Goal: Information Seeking & Learning: Learn about a topic

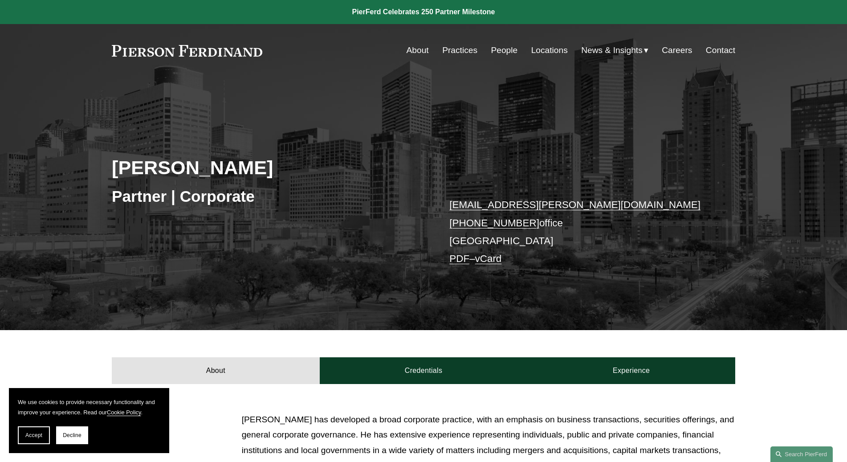
click at [500, 53] on link "People" at bounding box center [504, 50] width 27 height 17
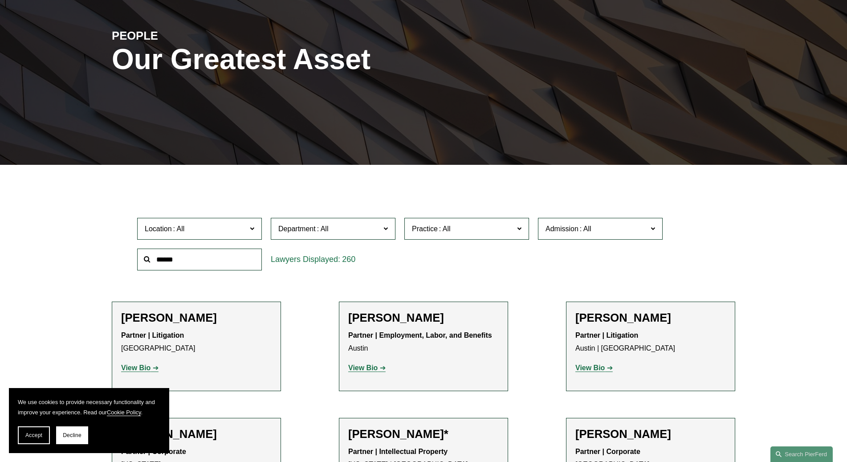
scroll to position [178, 0]
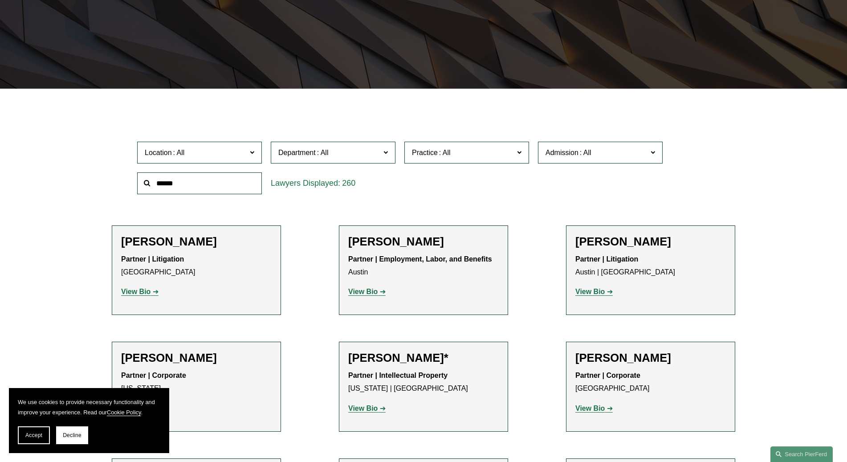
click at [250, 150] on span at bounding box center [252, 152] width 4 height 12
click at [0, 0] on link "[GEOGRAPHIC_DATA]" at bounding box center [0, 0] width 0 height 0
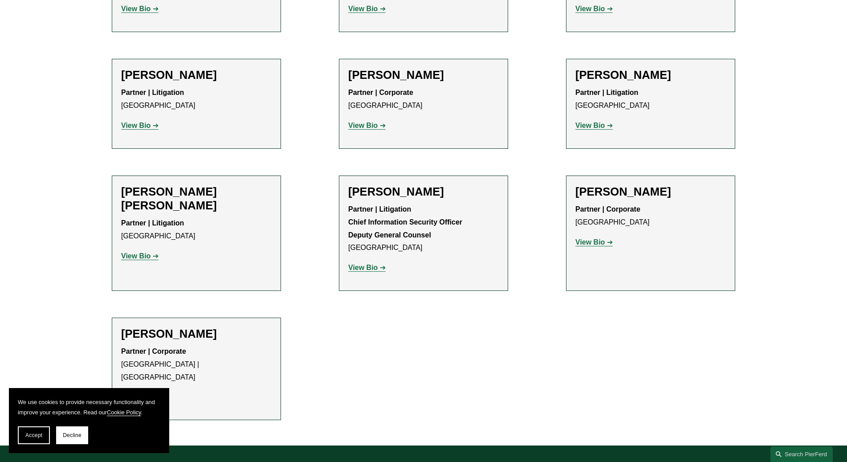
scroll to position [445, 0]
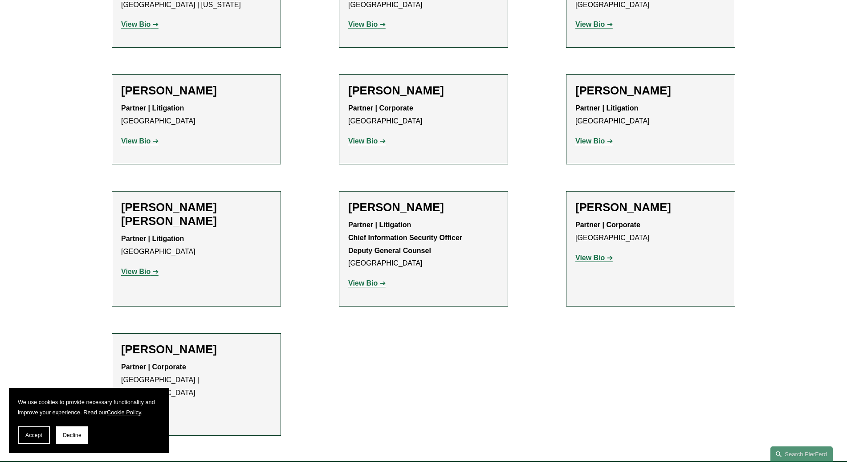
click at [586, 109] on strong "Partner | Litigation" at bounding box center [606, 108] width 63 height 8
click at [588, 140] on strong "View Bio" at bounding box center [589, 141] width 29 height 8
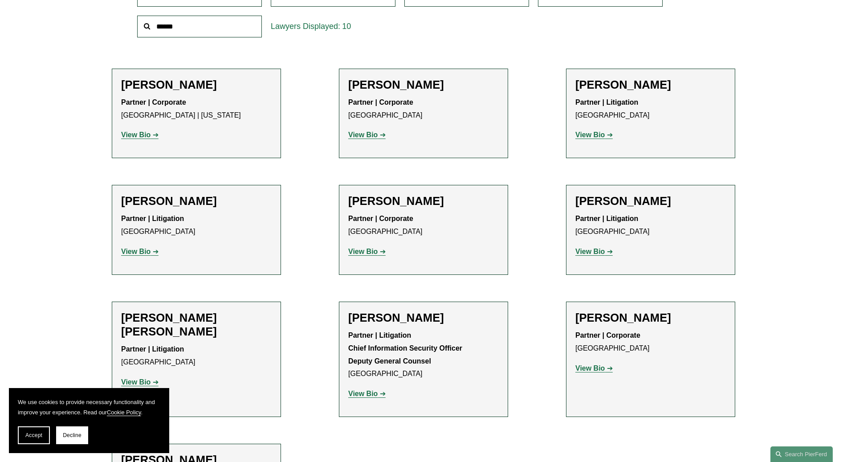
scroll to position [312, 0]
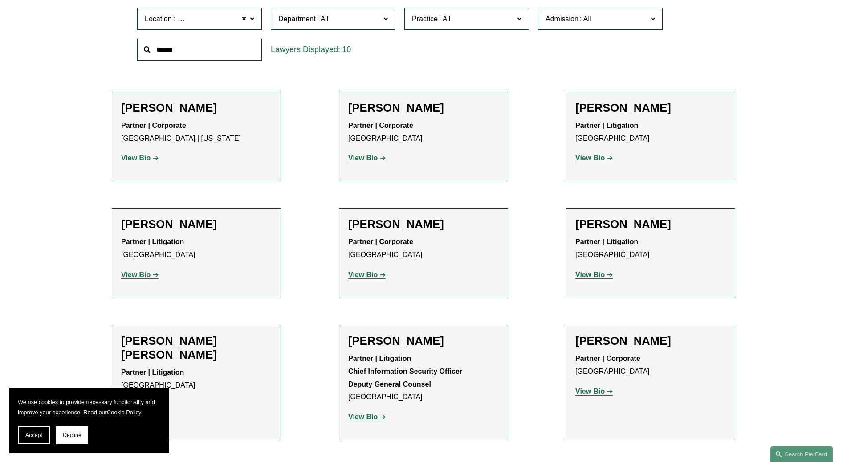
click at [589, 390] on strong "View Bio" at bounding box center [589, 391] width 29 height 8
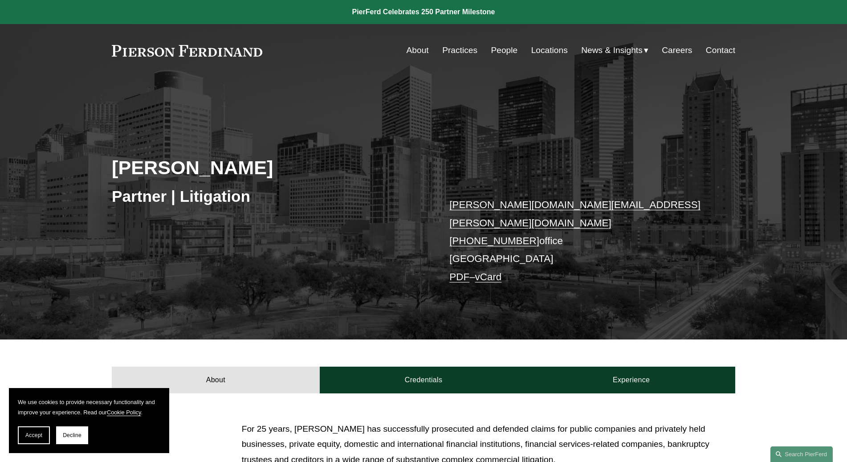
drag, startPoint x: 453, startPoint y: 117, endPoint x: 209, endPoint y: 57, distance: 251.7
click at [423, 106] on div "Andrea L. Kim Partner | Litigation andrea.kim@pierferd.com +1.832.460.8140 offi…" at bounding box center [423, 220] width 847 height 237
click at [160, 107] on div "Andrea L. Kim Partner | Litigation andrea.kim@pierferd.com +1.832.460.8140 offi…" at bounding box center [423, 220] width 847 height 237
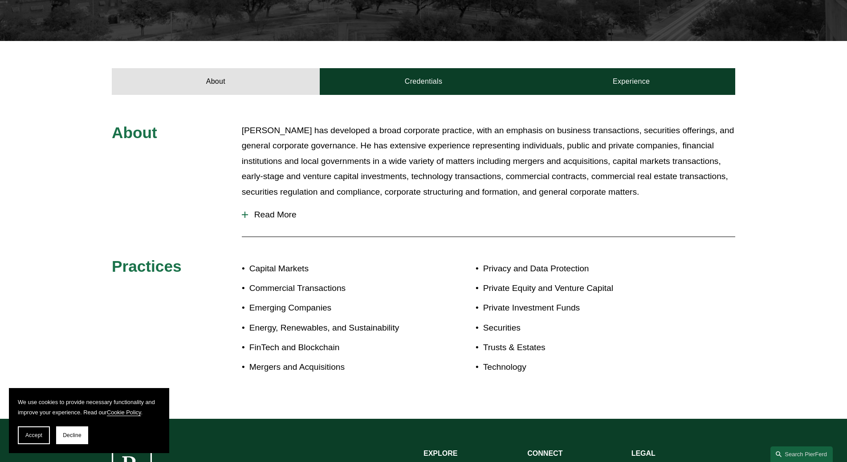
scroll to position [356, 0]
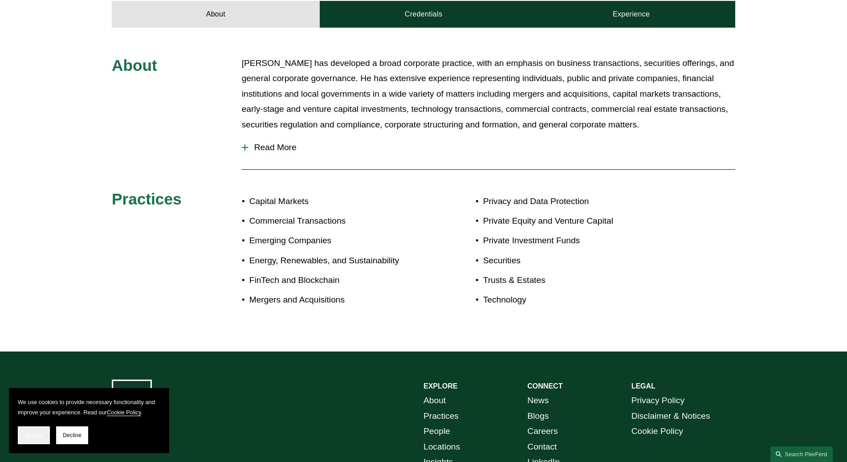
click at [26, 432] on span "Accept" at bounding box center [33, 435] width 17 height 6
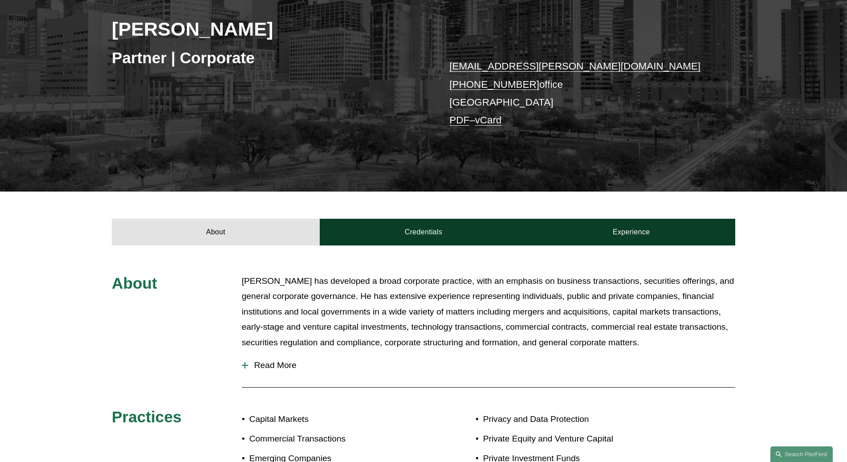
scroll to position [134, 0]
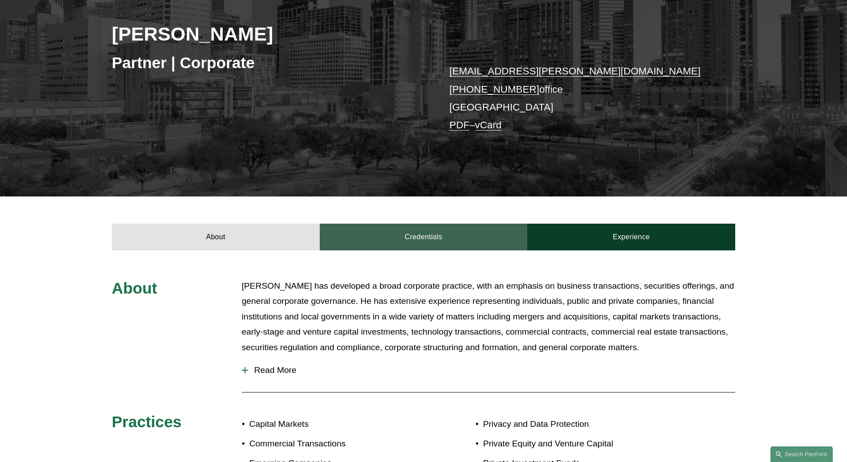
click at [426, 231] on link "Credentials" at bounding box center [424, 237] width 208 height 27
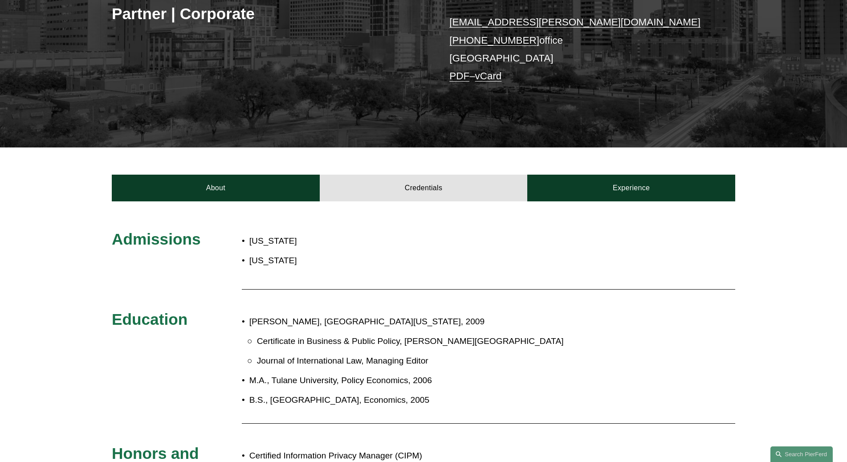
scroll to position [178, 0]
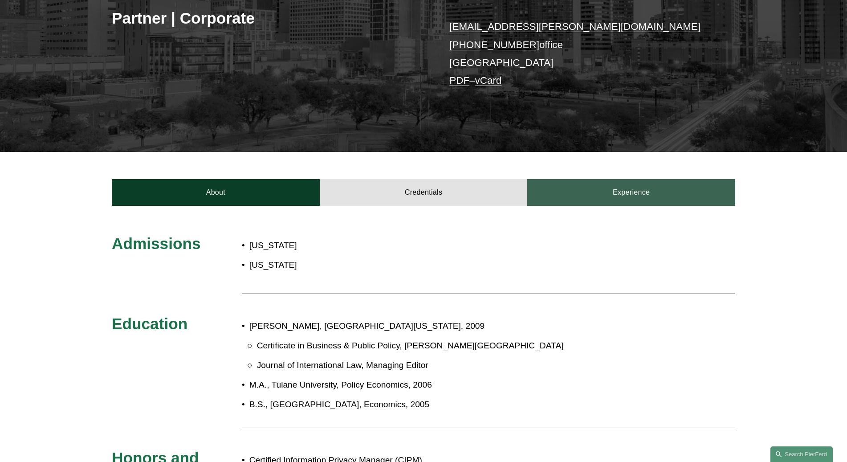
click at [634, 192] on link "Experience" at bounding box center [631, 192] width 208 height 27
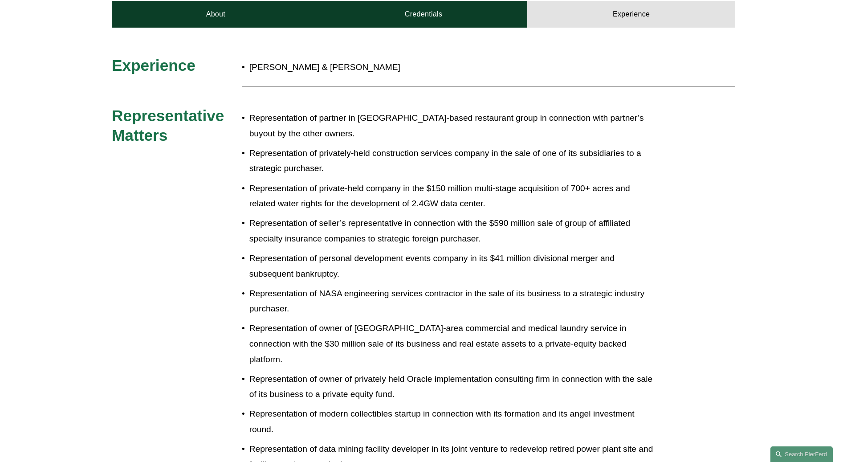
scroll to position [89, 0]
